Goal: Task Accomplishment & Management: Use online tool/utility

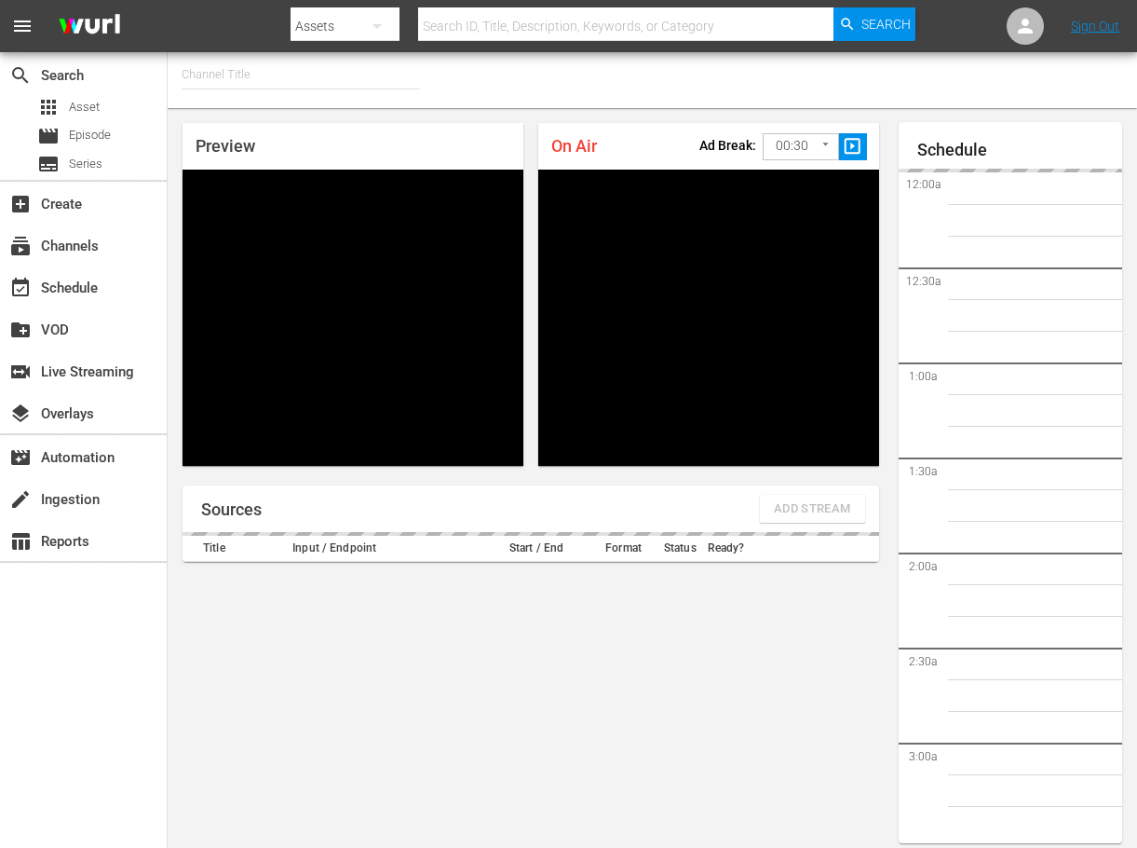
type input "FIFA+ Italian Local (1779)"
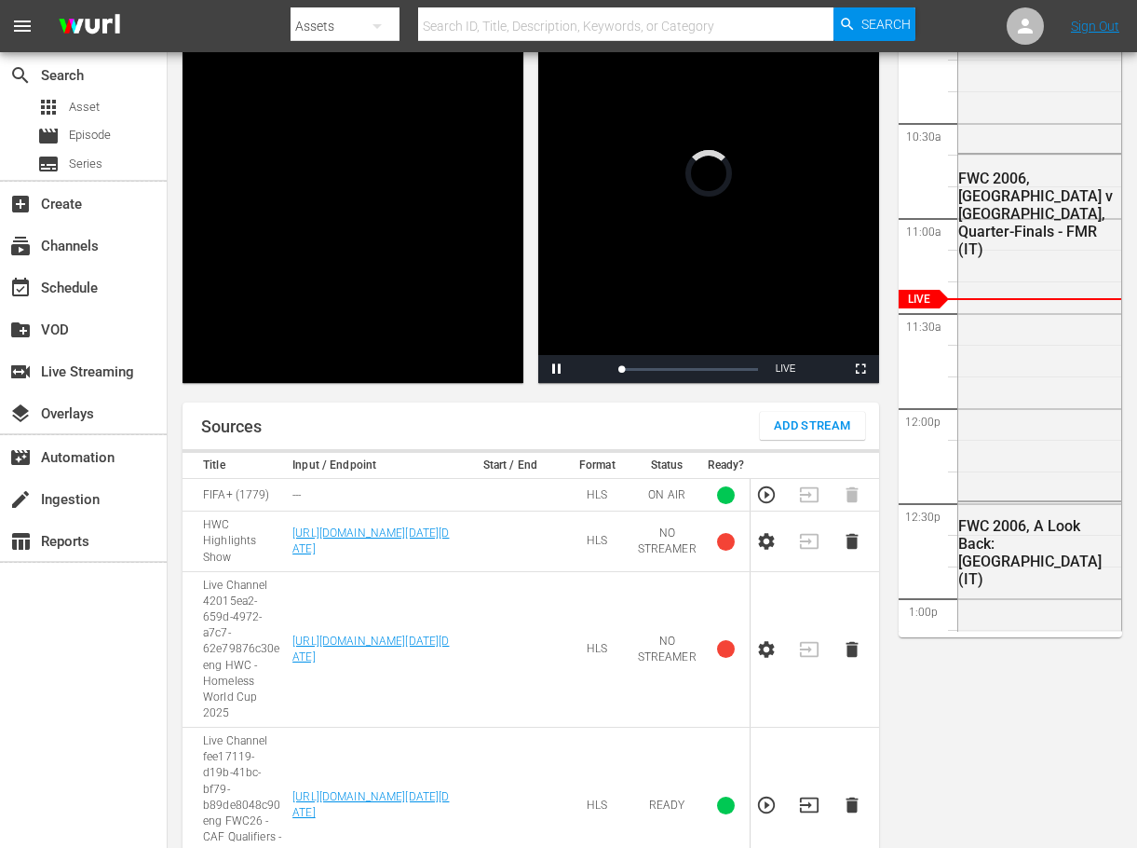
scroll to position [105, 0]
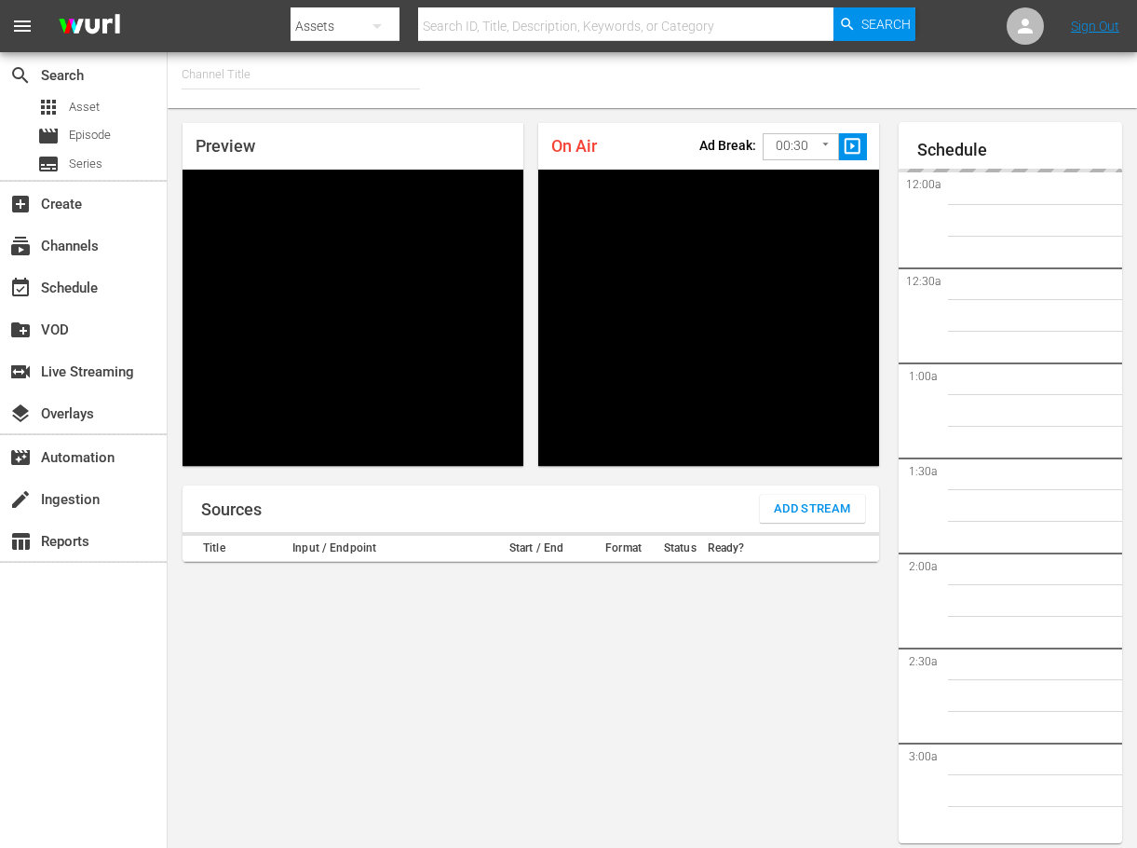
type input "FIFA+ English Global (1781)"
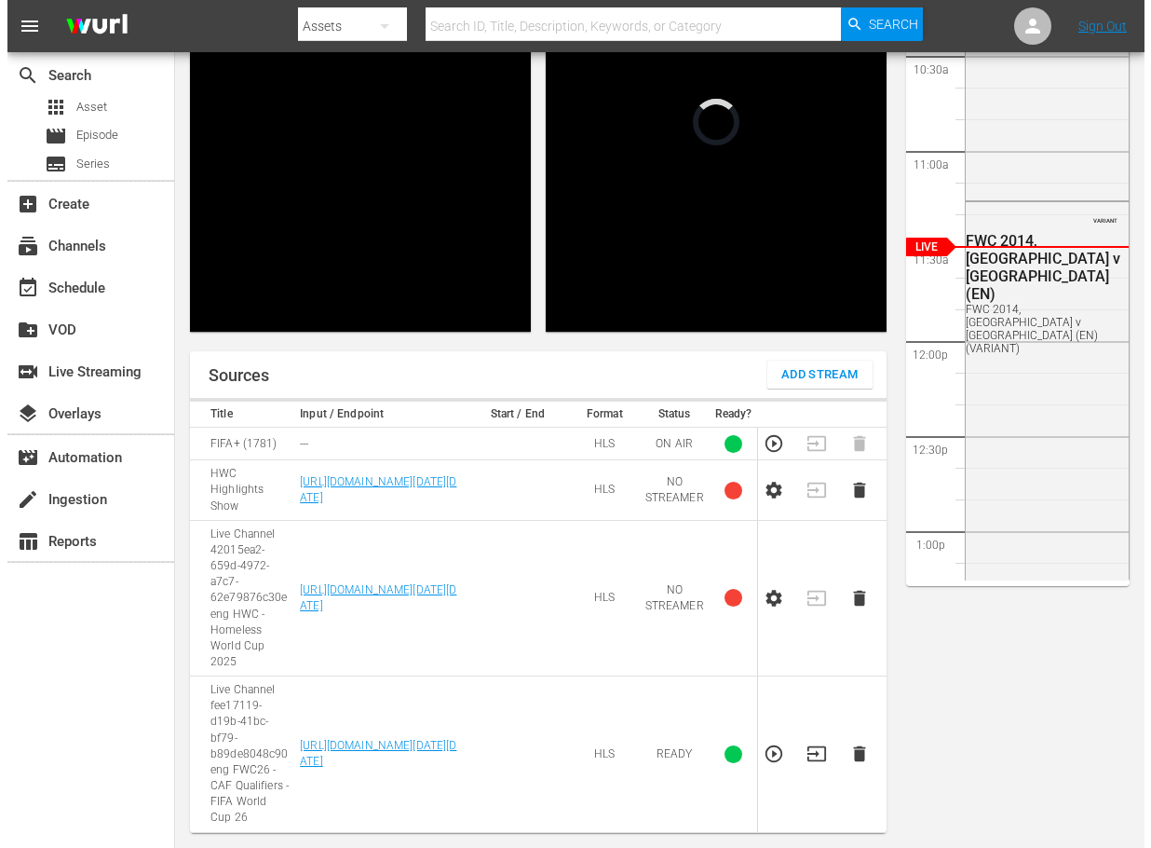
scroll to position [385, 0]
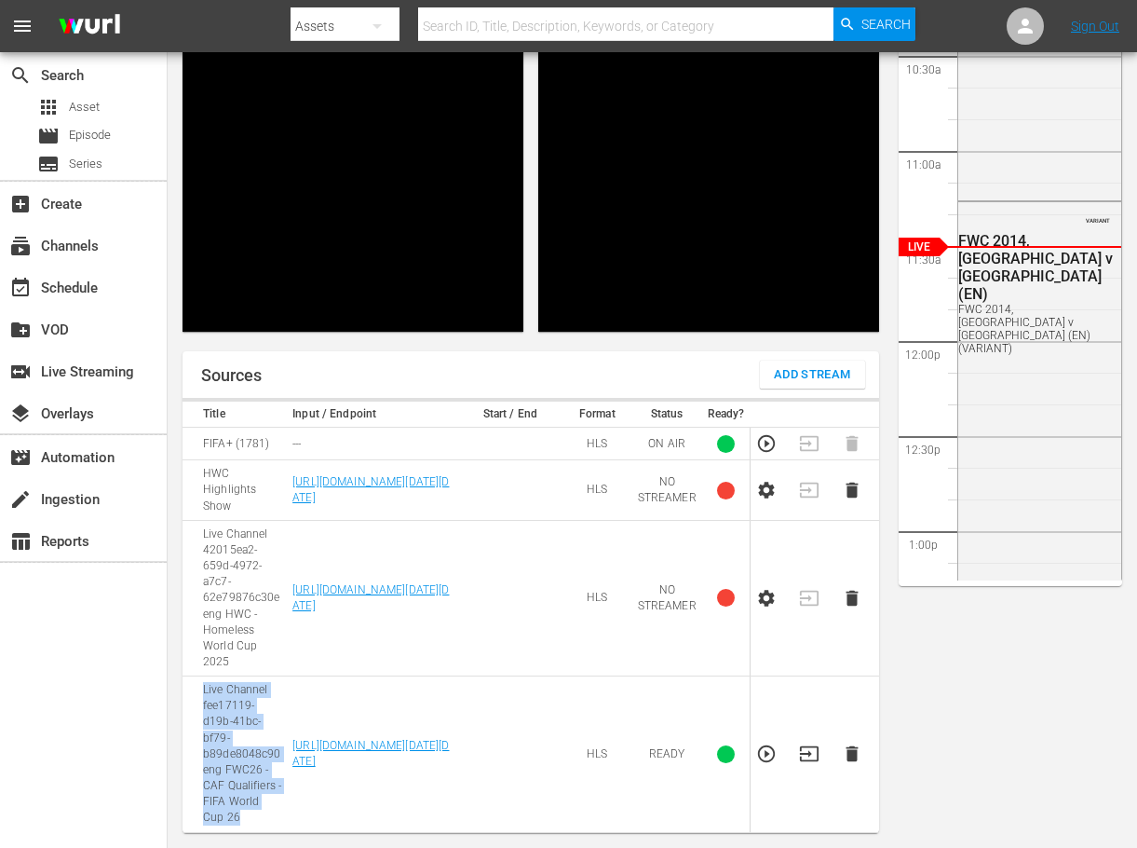
drag, startPoint x: 198, startPoint y: 677, endPoint x: 269, endPoint y: 805, distance: 145.9
click at [269, 805] on td "Live Channel fee17119-d19b-41bc-bf79-b89de8048c90 eng FWC26 - CAF Qualifiers - …" at bounding box center [235, 754] width 104 height 156
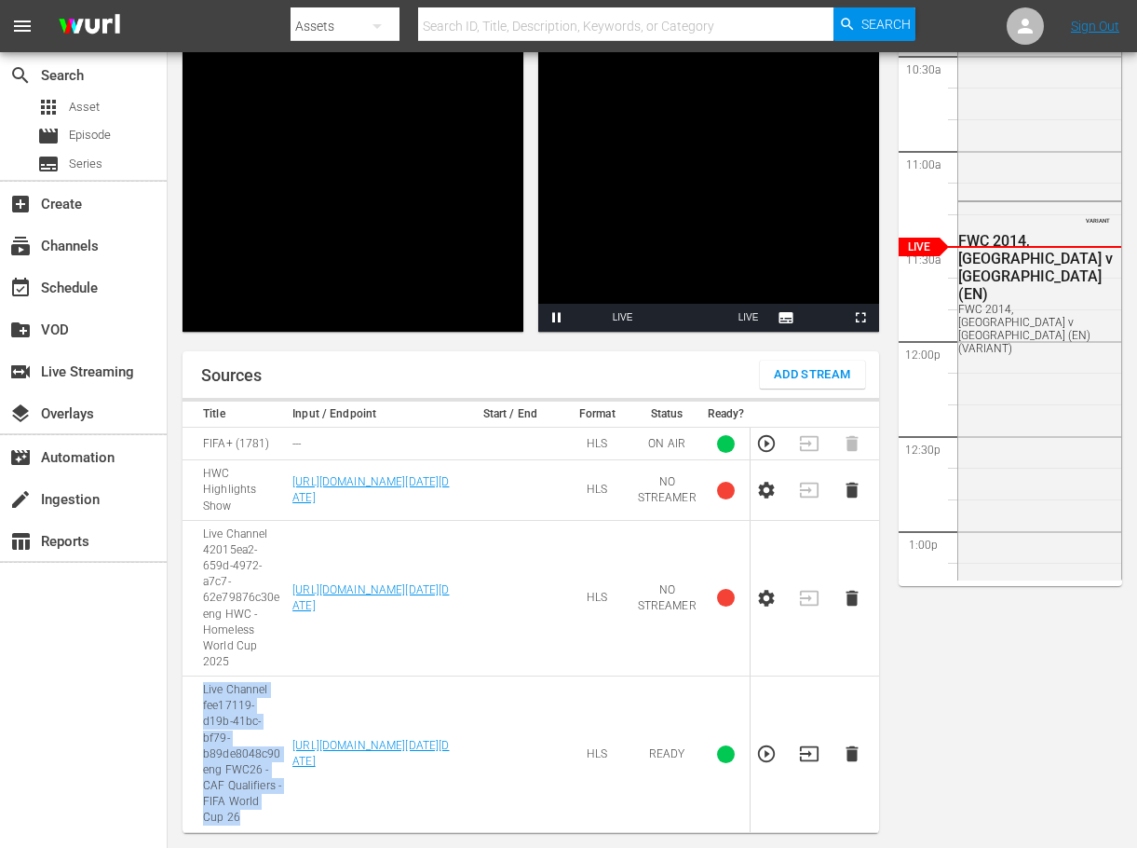
click at [804, 364] on span "Add Stream" at bounding box center [812, 374] width 77 height 21
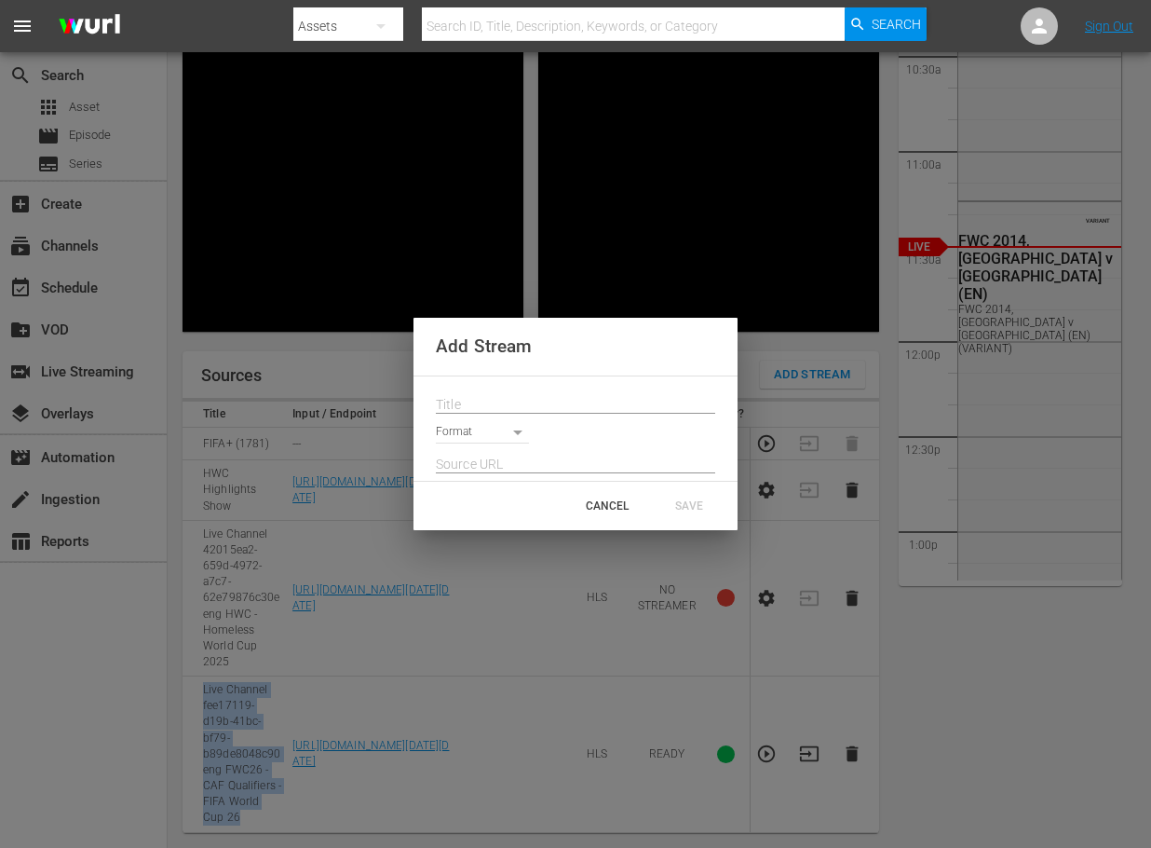
click at [515, 434] on body "menu Search By Assets Search ID, Title, Description, Keywords, or Category Sear…" at bounding box center [575, 167] width 1151 height 848
click at [478, 436] on li "HLS" at bounding box center [491, 433] width 110 height 31
type input "HLS"
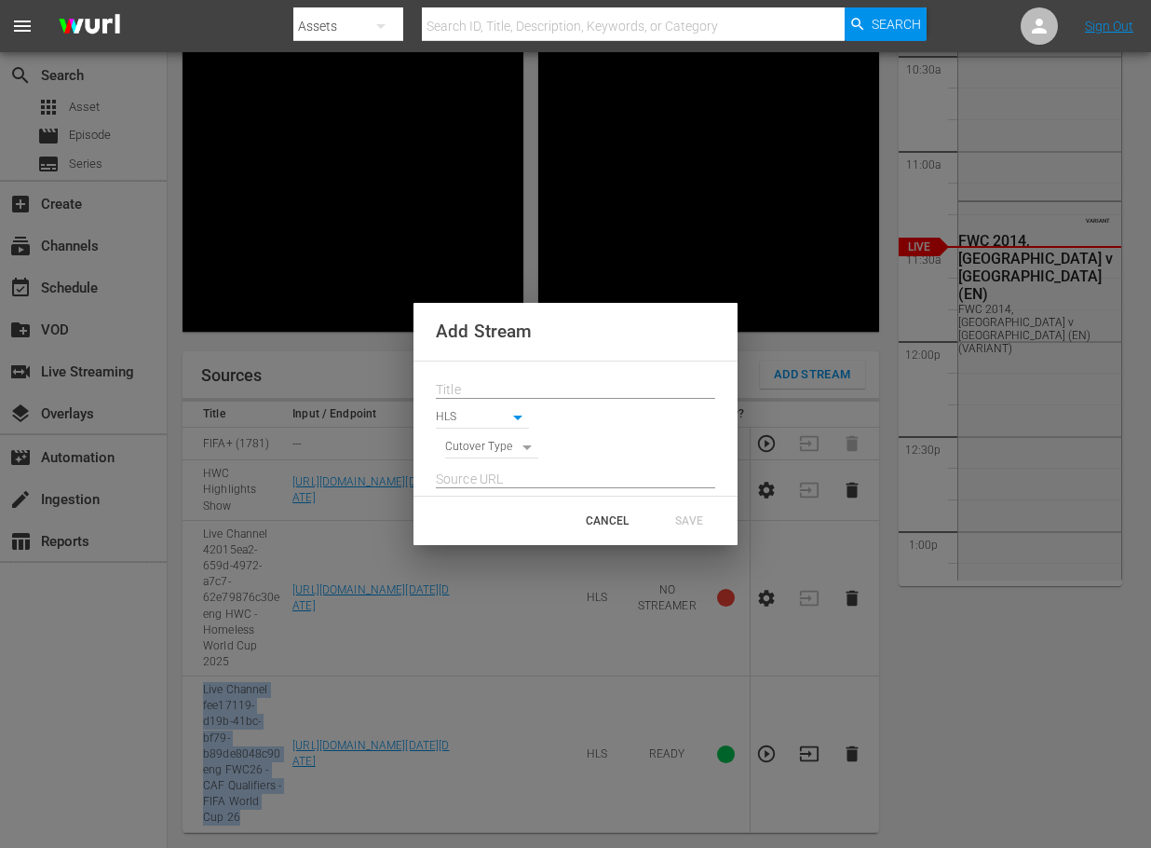
click at [508, 449] on body "menu Search By Assets Search ID, Title, Description, Keywords, or Category Sear…" at bounding box center [575, 167] width 1151 height 848
click at [493, 479] on li "SIGNAL" at bounding box center [492, 479] width 94 height 31
type input "SIGNAL"
click at [613, 516] on div "CANCEL" at bounding box center [607, 521] width 82 height 34
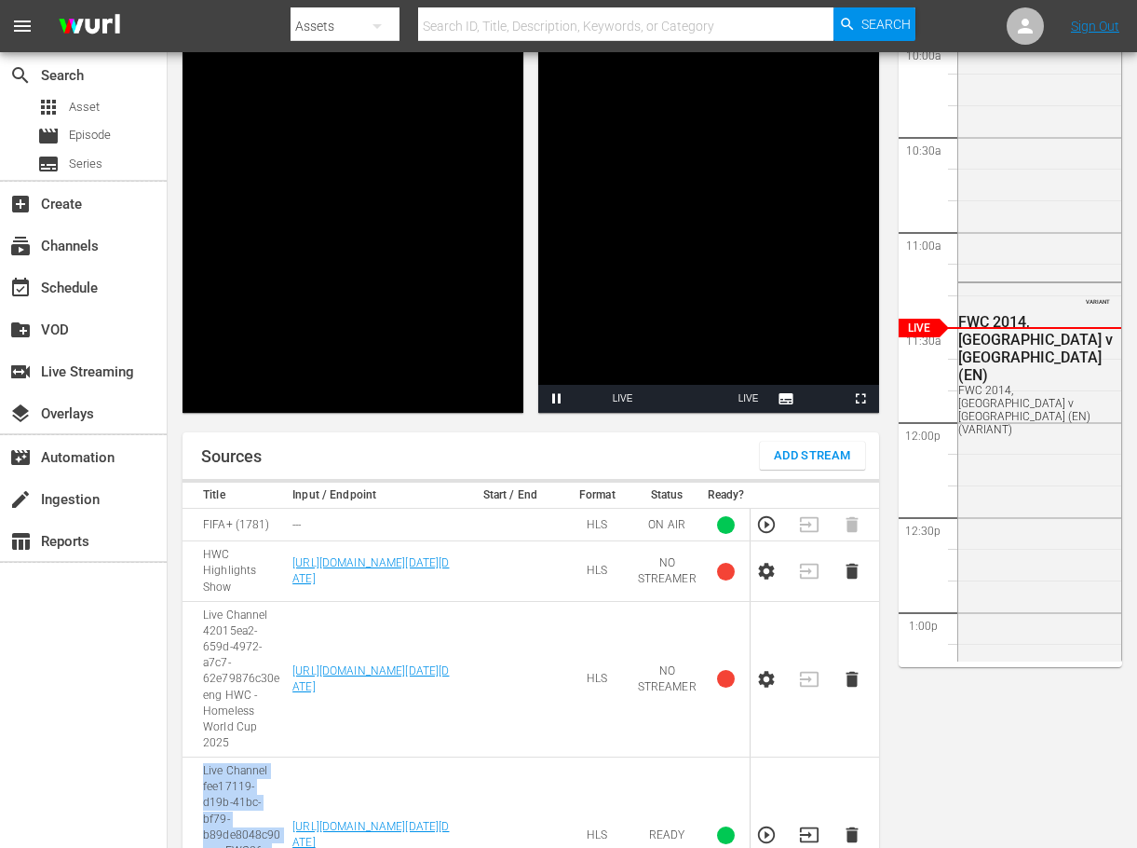
scroll to position [0, 0]
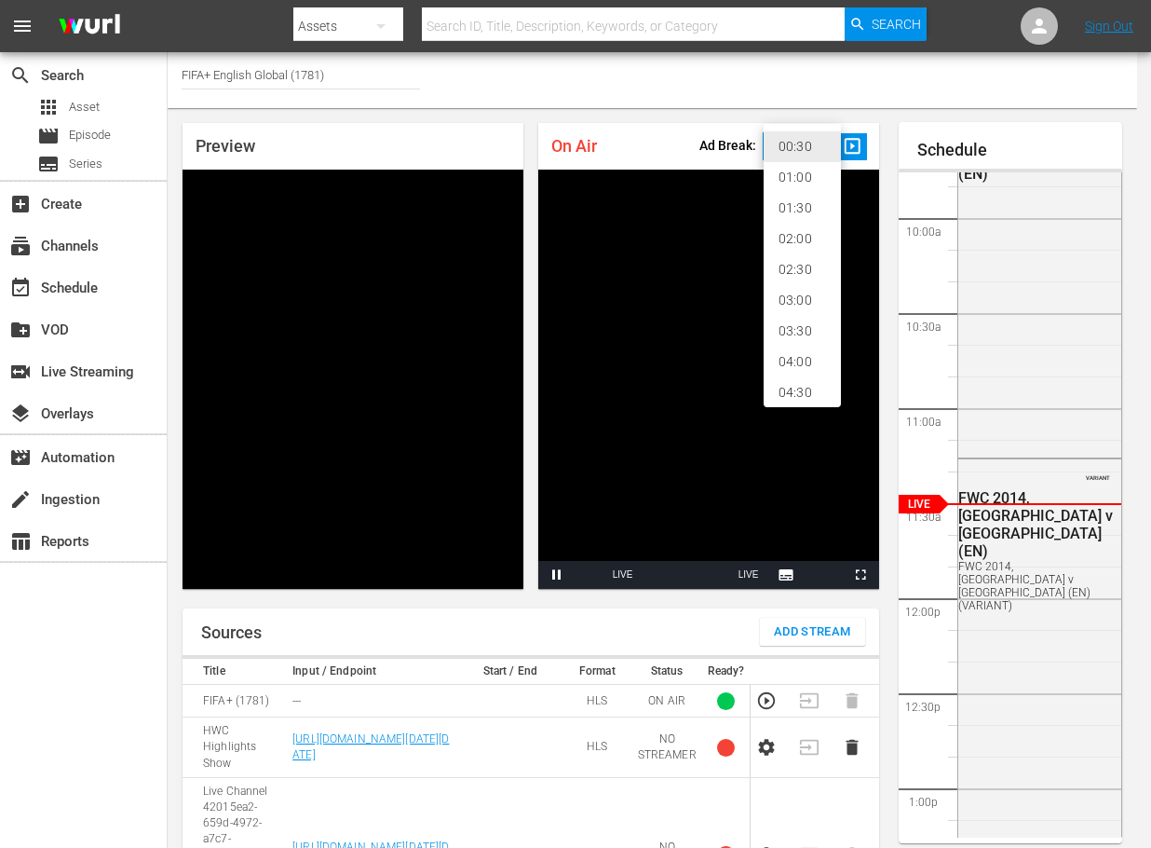
click at [796, 143] on body "menu Search By Assets Search ID, Title, Description, Keywords, or Category Sear…" at bounding box center [575, 424] width 1151 height 848
click at [799, 234] on li "02:00" at bounding box center [802, 239] width 77 height 31
type input "120"
